Goal: Task Accomplishment & Management: Use online tool/utility

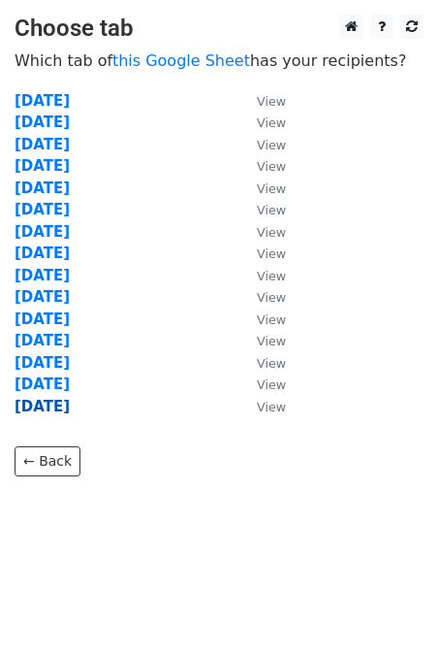
click at [70, 412] on strong "[DATE]" at bounding box center [42, 406] width 55 height 17
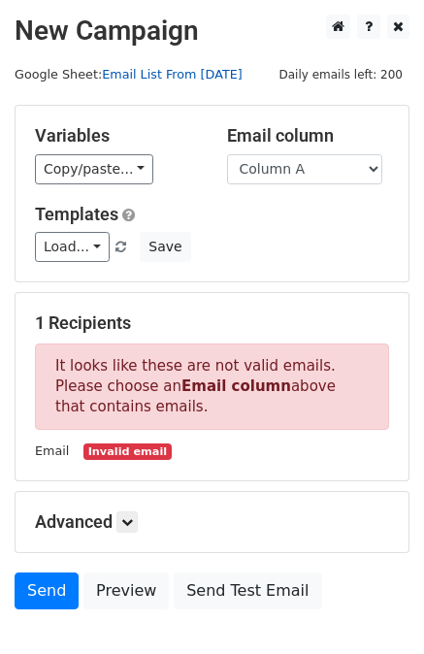
click at [225, 67] on link "Email List From [DATE]" at bounding box center [172, 74] width 141 height 15
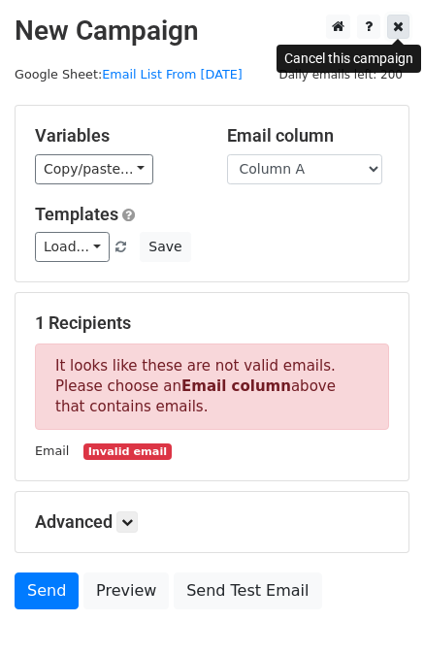
click at [400, 30] on icon at bounding box center [398, 26] width 11 height 14
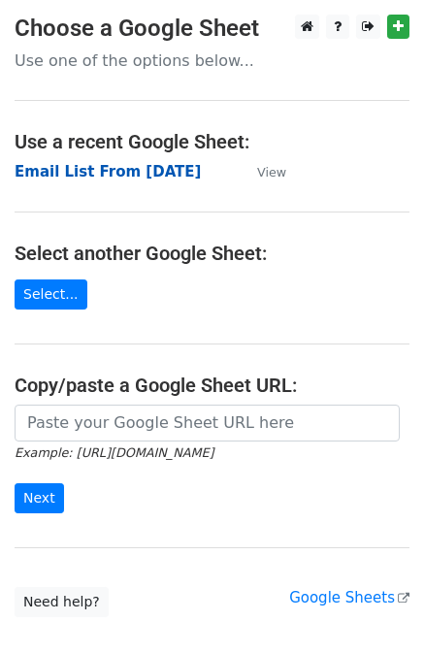
click at [120, 164] on strong "Email List From [DATE]" at bounding box center [108, 171] width 186 height 17
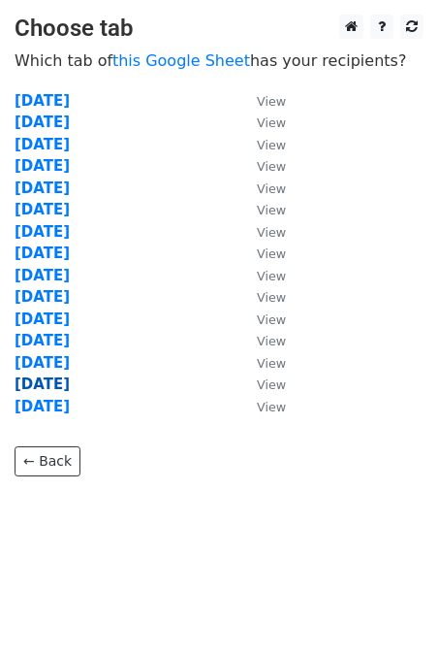
click at [66, 383] on strong "[DATE]" at bounding box center [42, 383] width 55 height 17
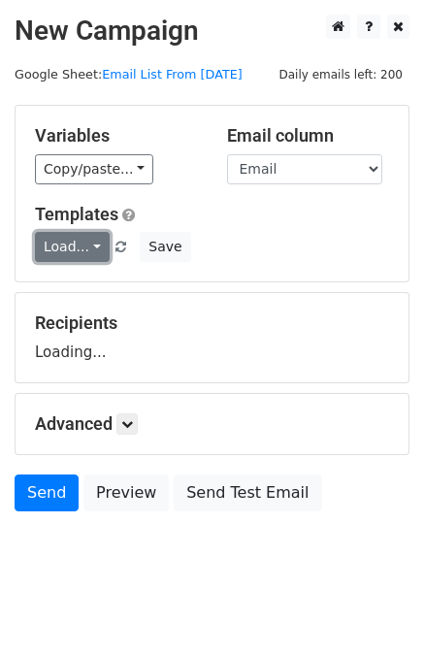
click at [78, 251] on link "Load..." at bounding box center [72, 247] width 75 height 30
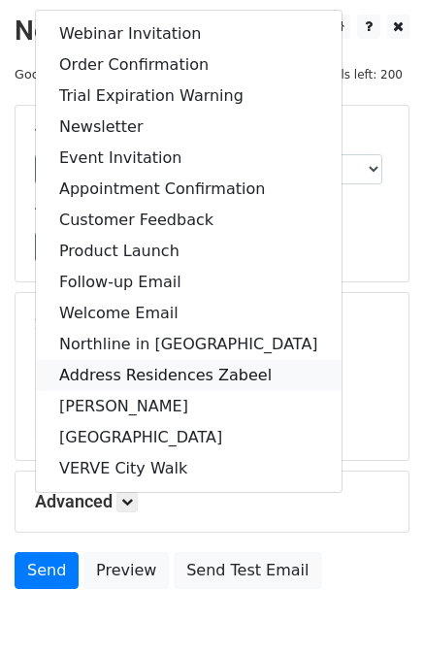
click at [171, 379] on link "Address Residences Zabeel" at bounding box center [188, 375] width 305 height 31
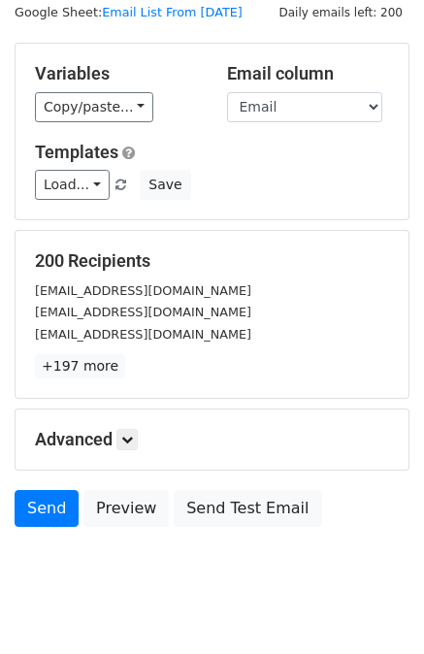
scroll to position [97, 0]
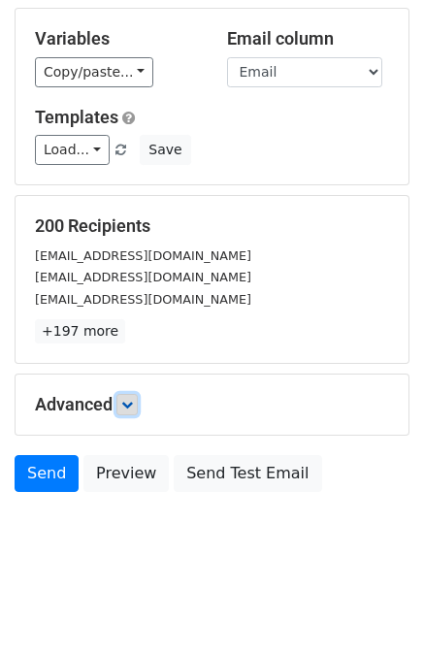
click at [133, 401] on icon at bounding box center [127, 405] width 12 height 12
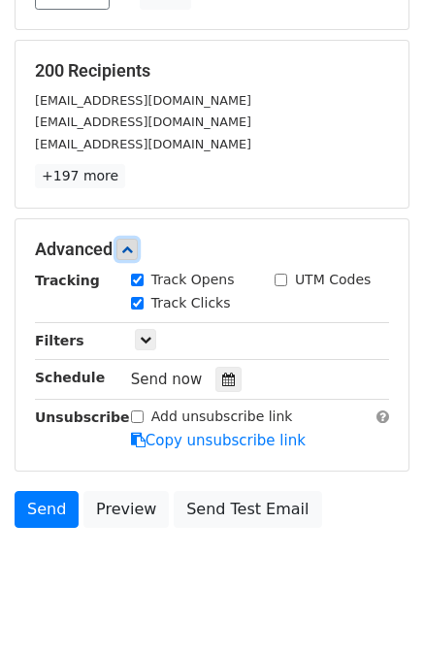
scroll to position [287, 0]
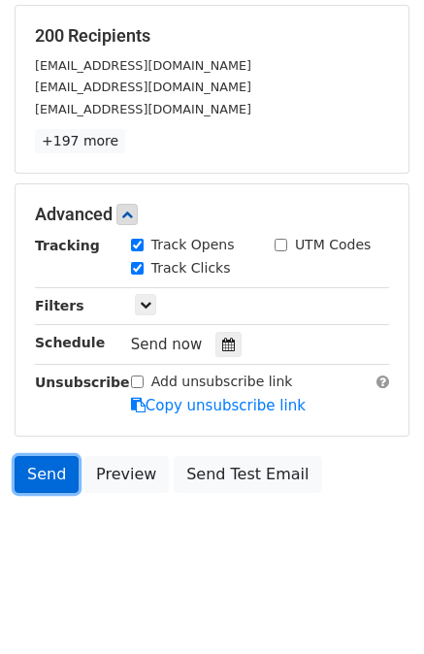
click at [44, 466] on link "Send" at bounding box center [47, 474] width 64 height 37
